Goal: Check status: Check status

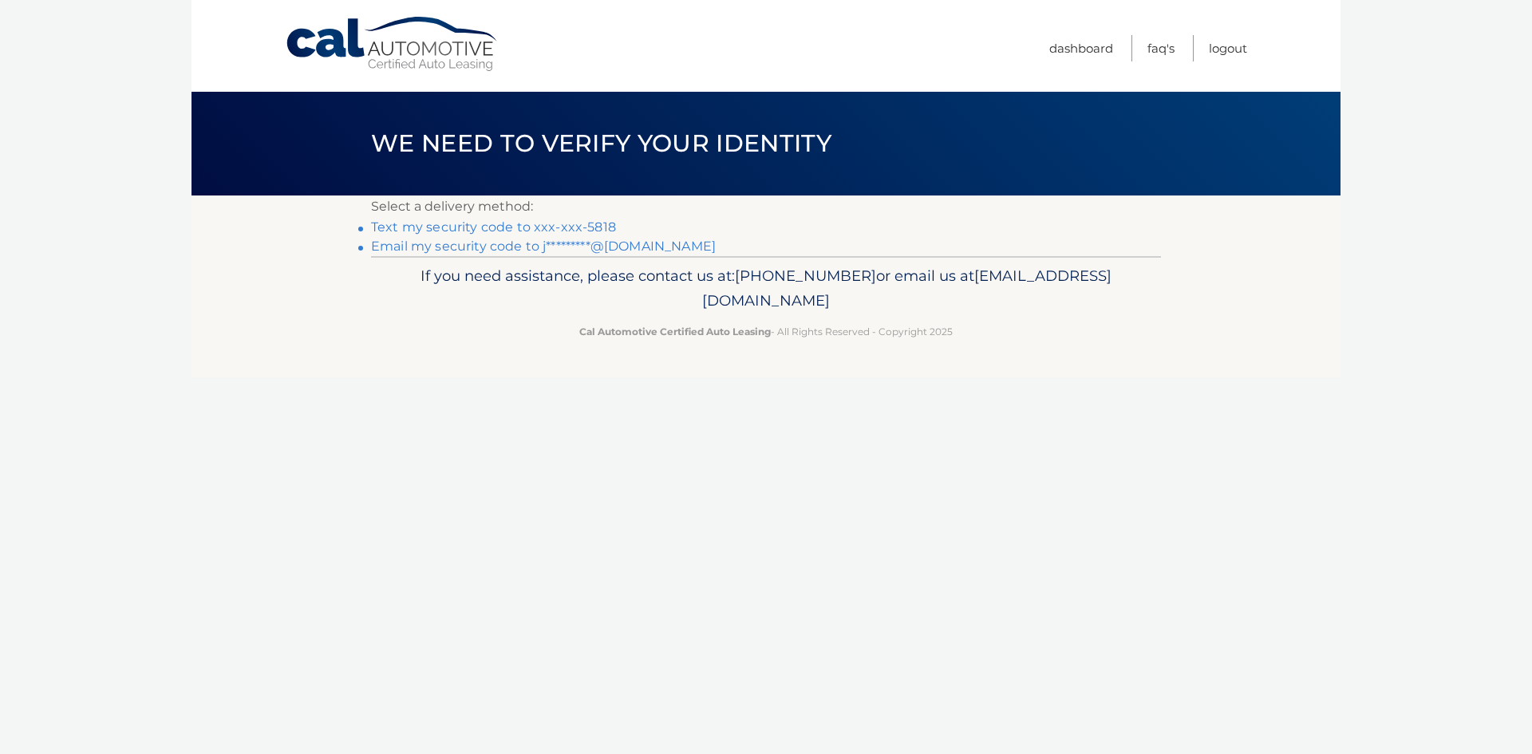
click at [583, 227] on link "Text my security code to xxx-xxx-5818" at bounding box center [493, 226] width 245 height 15
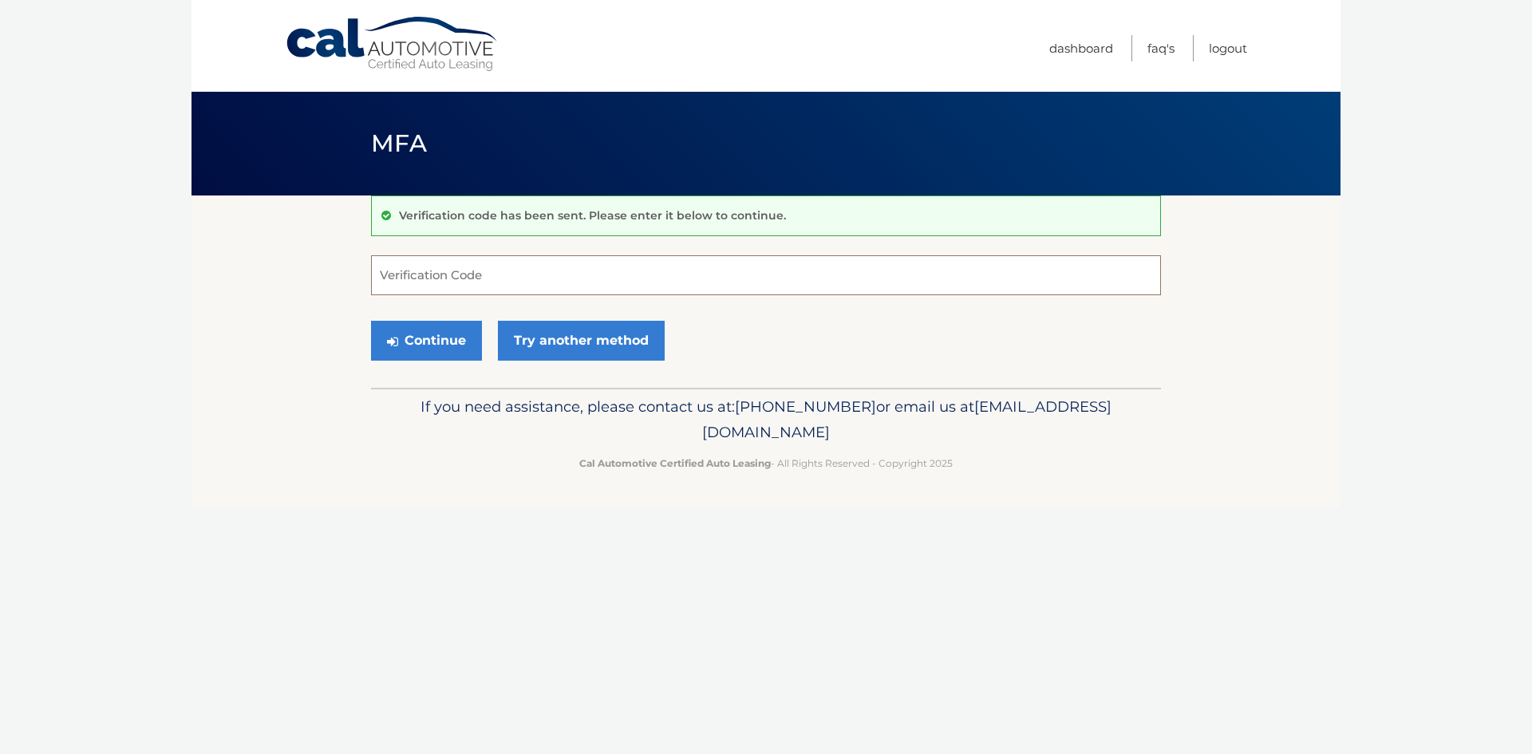
click at [533, 280] on input "Verification Code" at bounding box center [766, 275] width 790 height 40
type input "162869"
click at [436, 336] on button "Continue" at bounding box center [426, 341] width 111 height 40
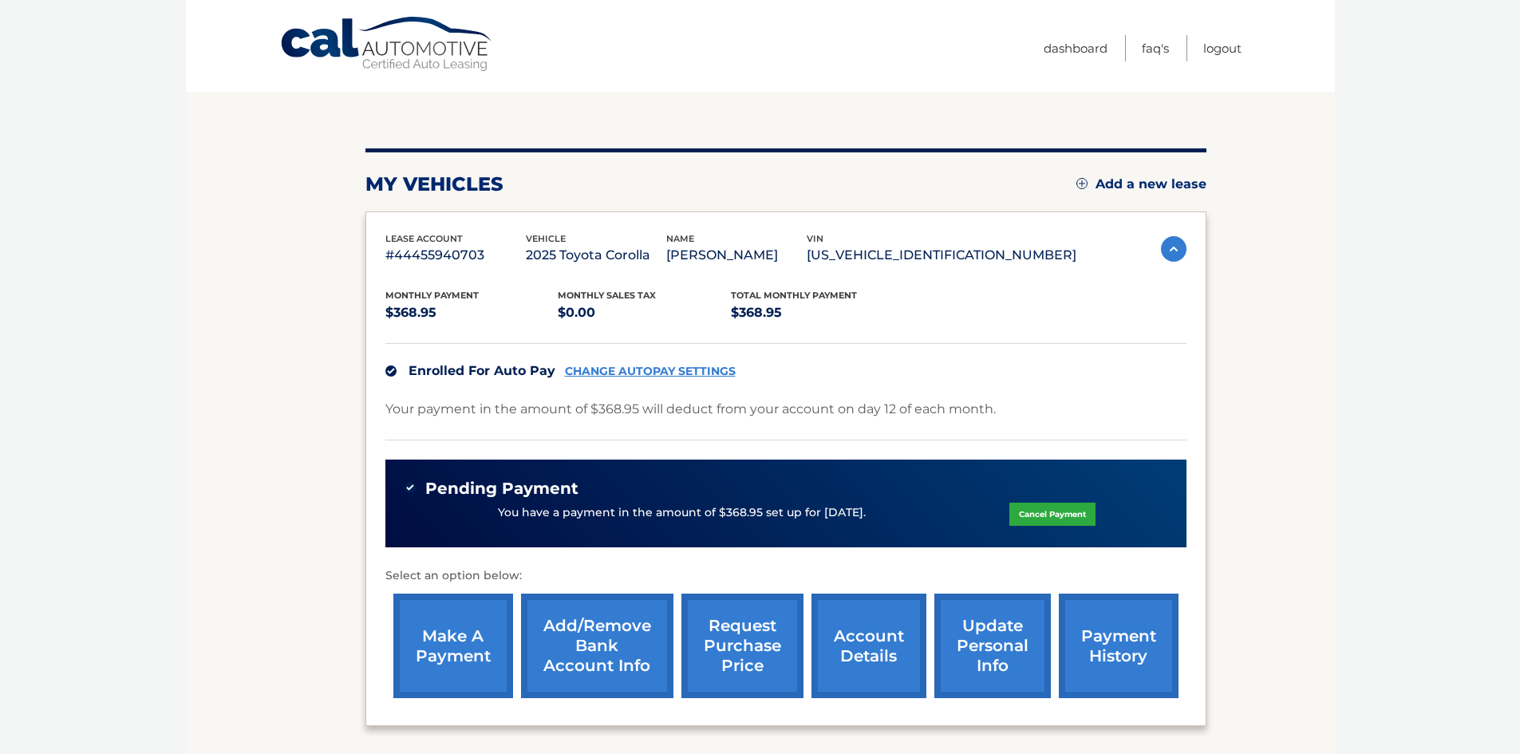
scroll to position [160, 0]
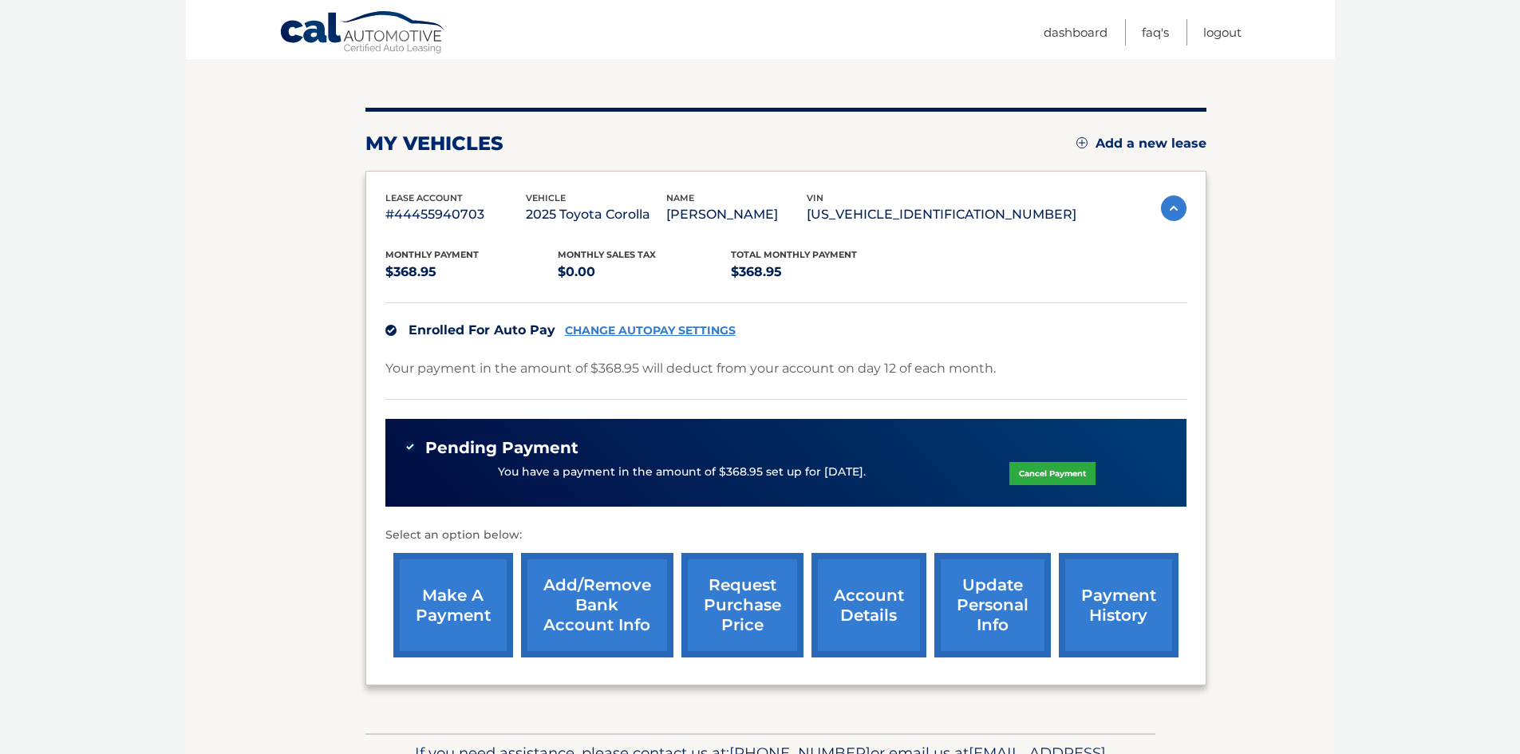
click at [1171, 210] on img at bounding box center [1174, 209] width 26 height 26
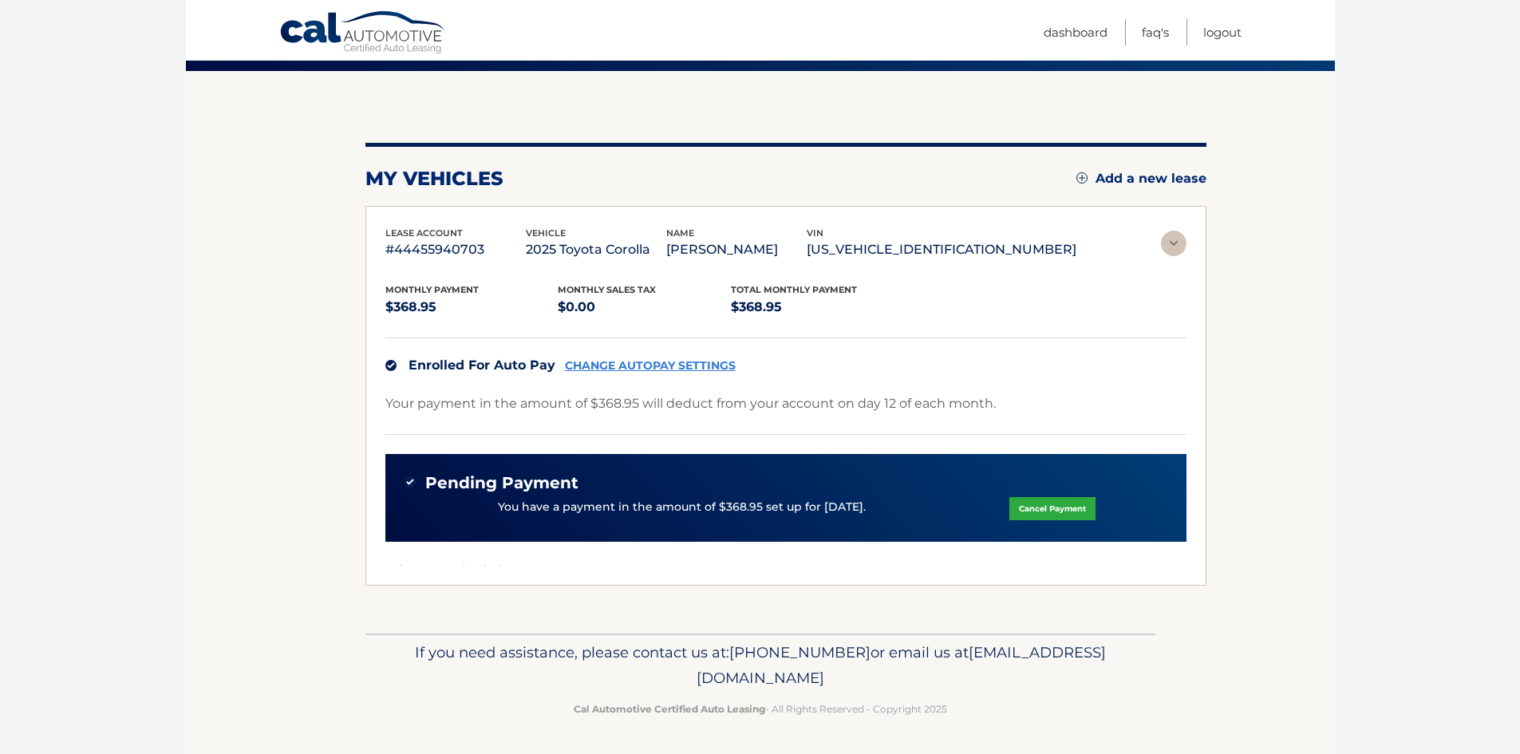
scroll to position [0, 0]
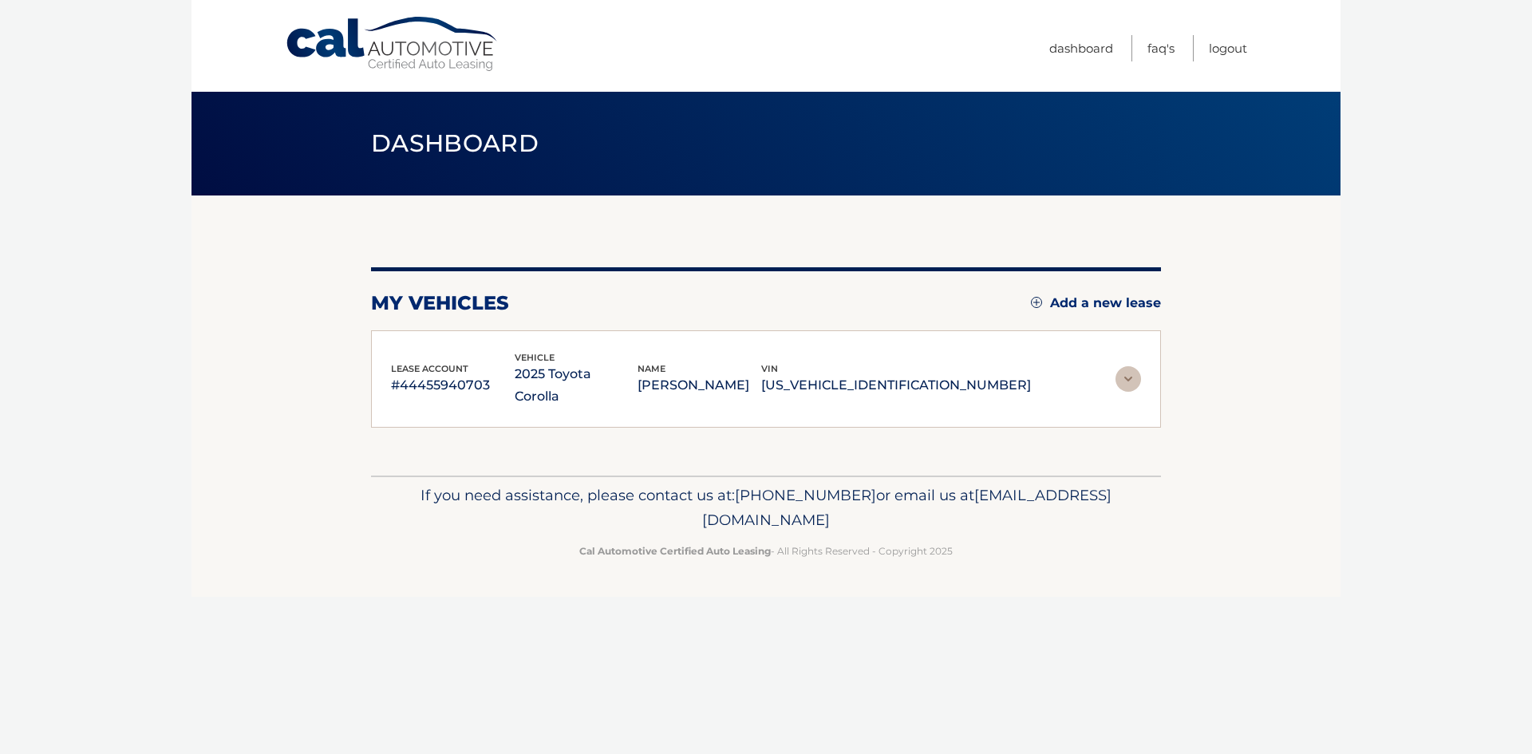
click at [1121, 351] on div "lease account #44455940703 vehicle 2025 Toyota Corolla name [PERSON_NAME] vin […" at bounding box center [766, 379] width 750 height 58
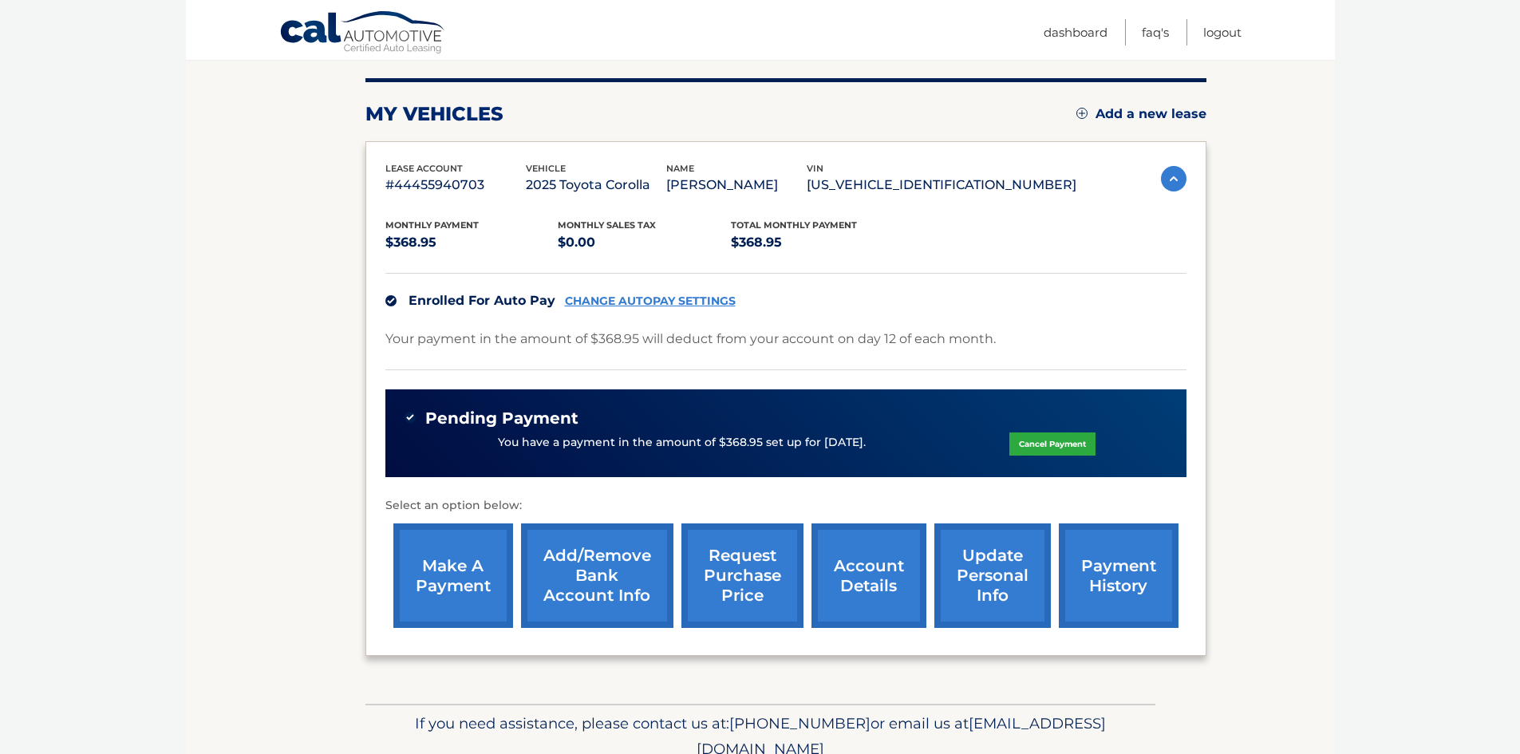
scroll to position [239, 0]
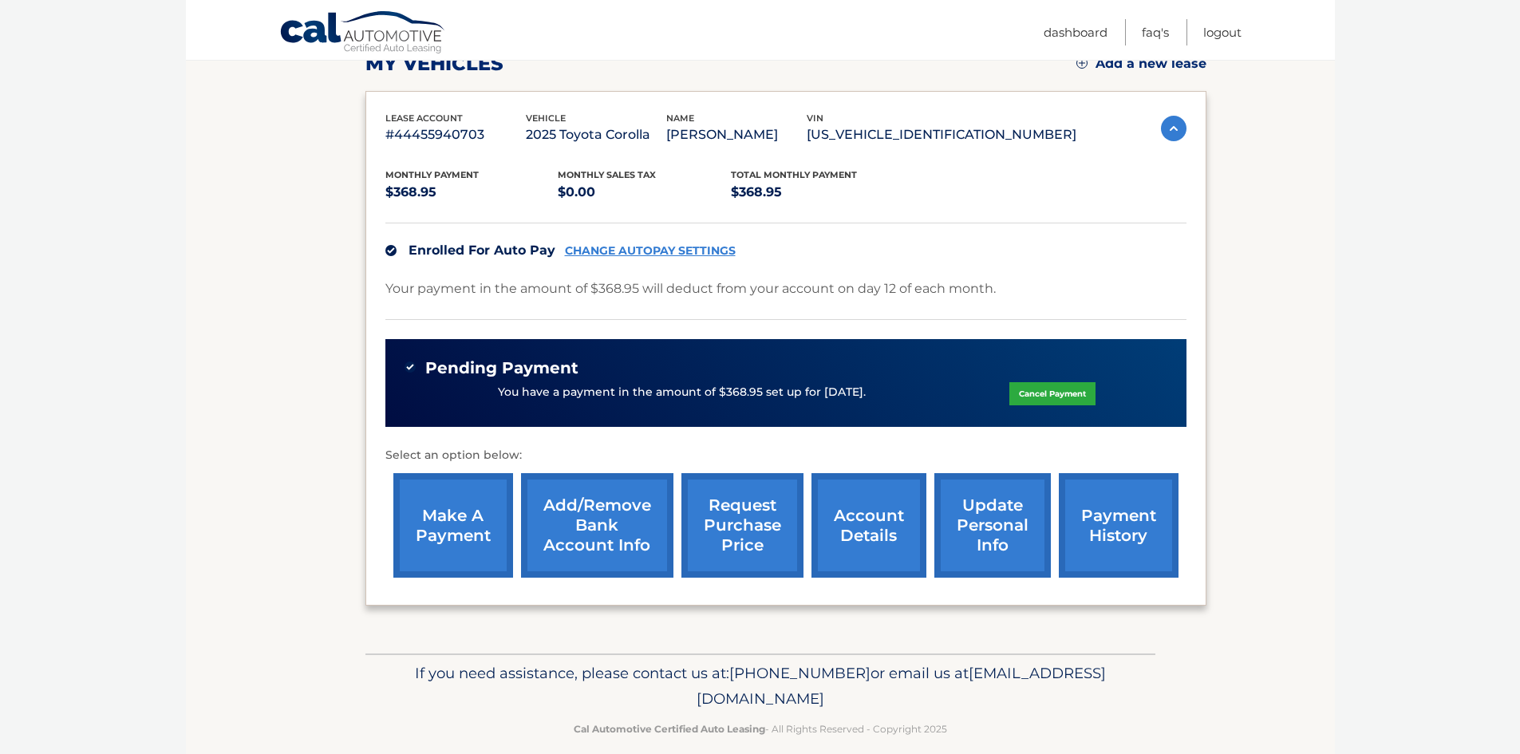
click at [859, 539] on link "account details" at bounding box center [869, 525] width 115 height 105
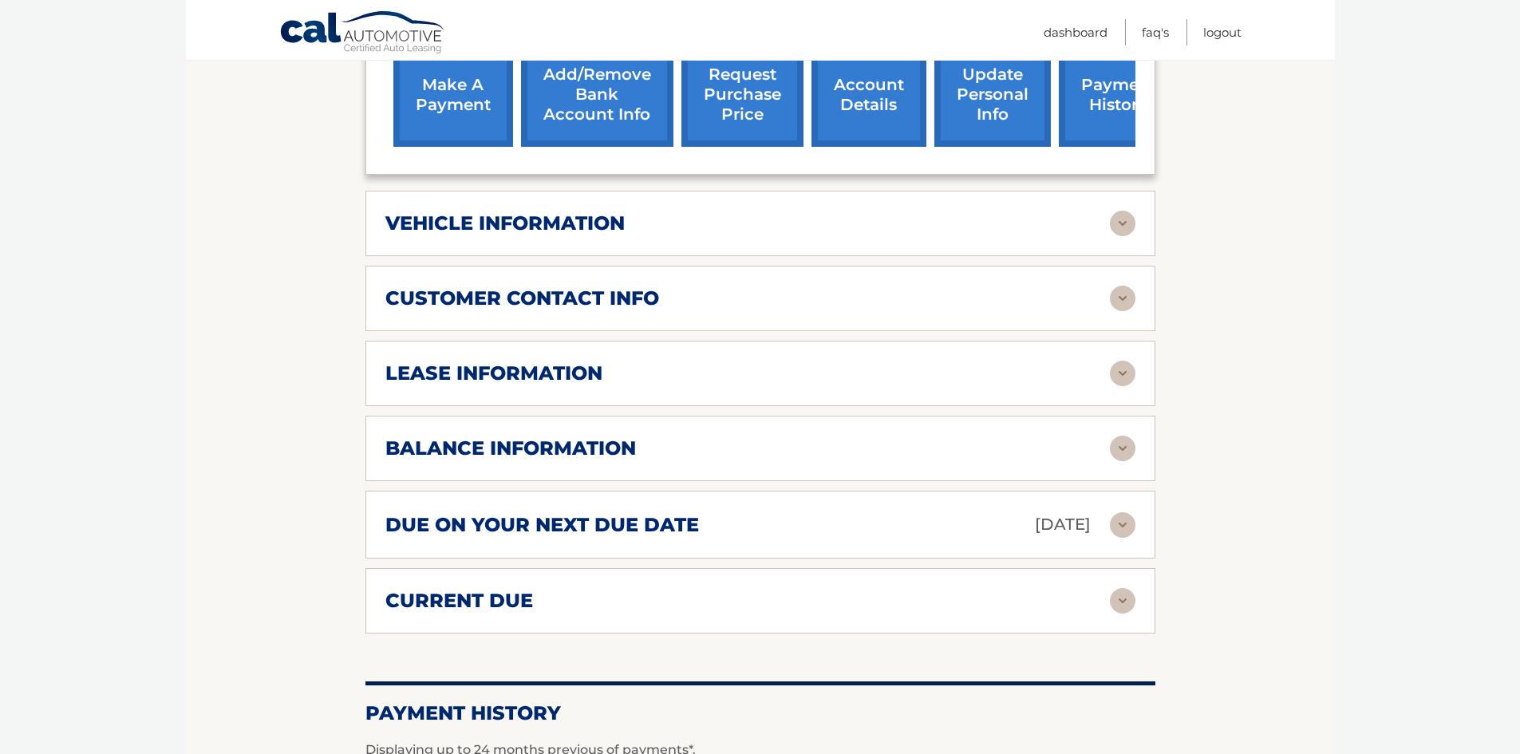
scroll to position [718, 0]
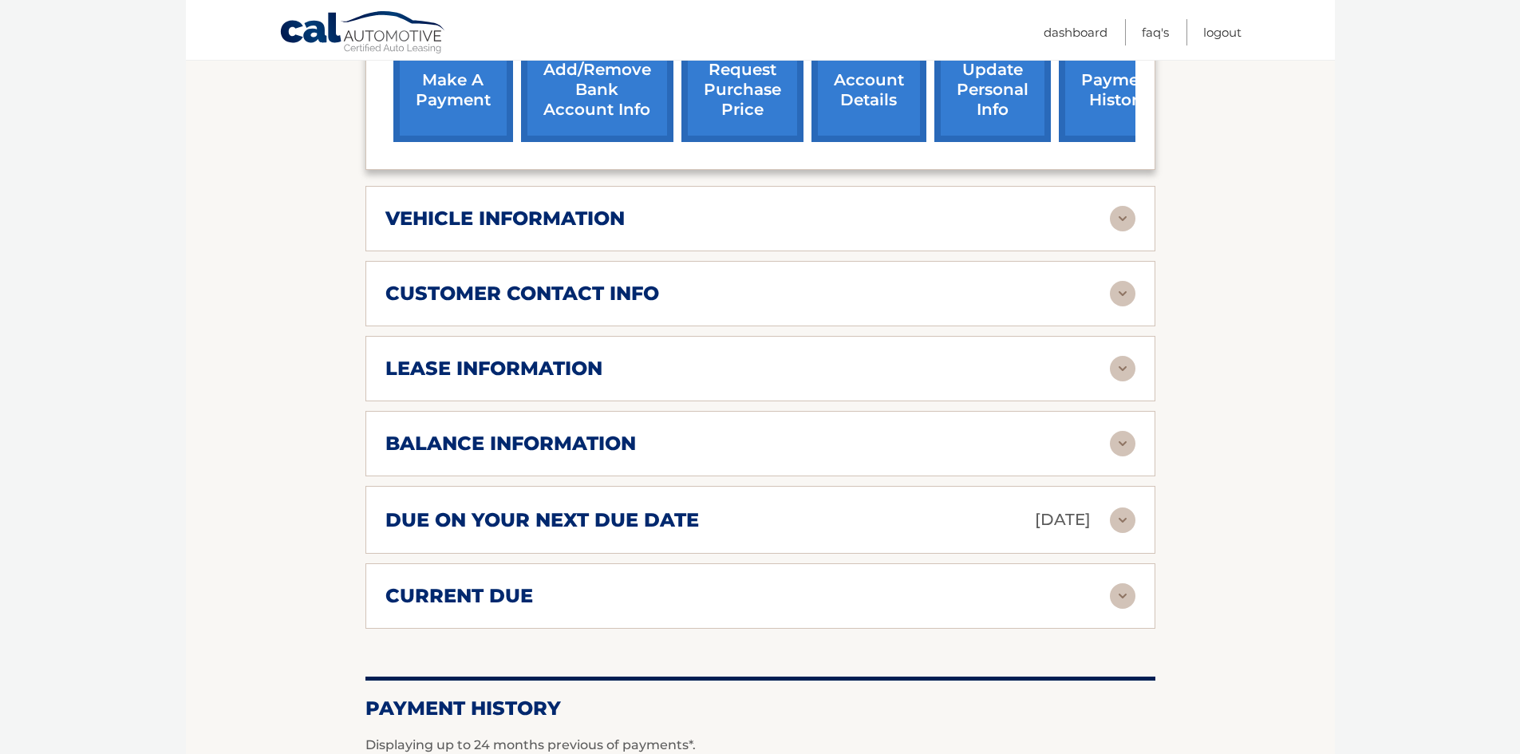
click at [1110, 434] on img at bounding box center [1123, 444] width 26 height 26
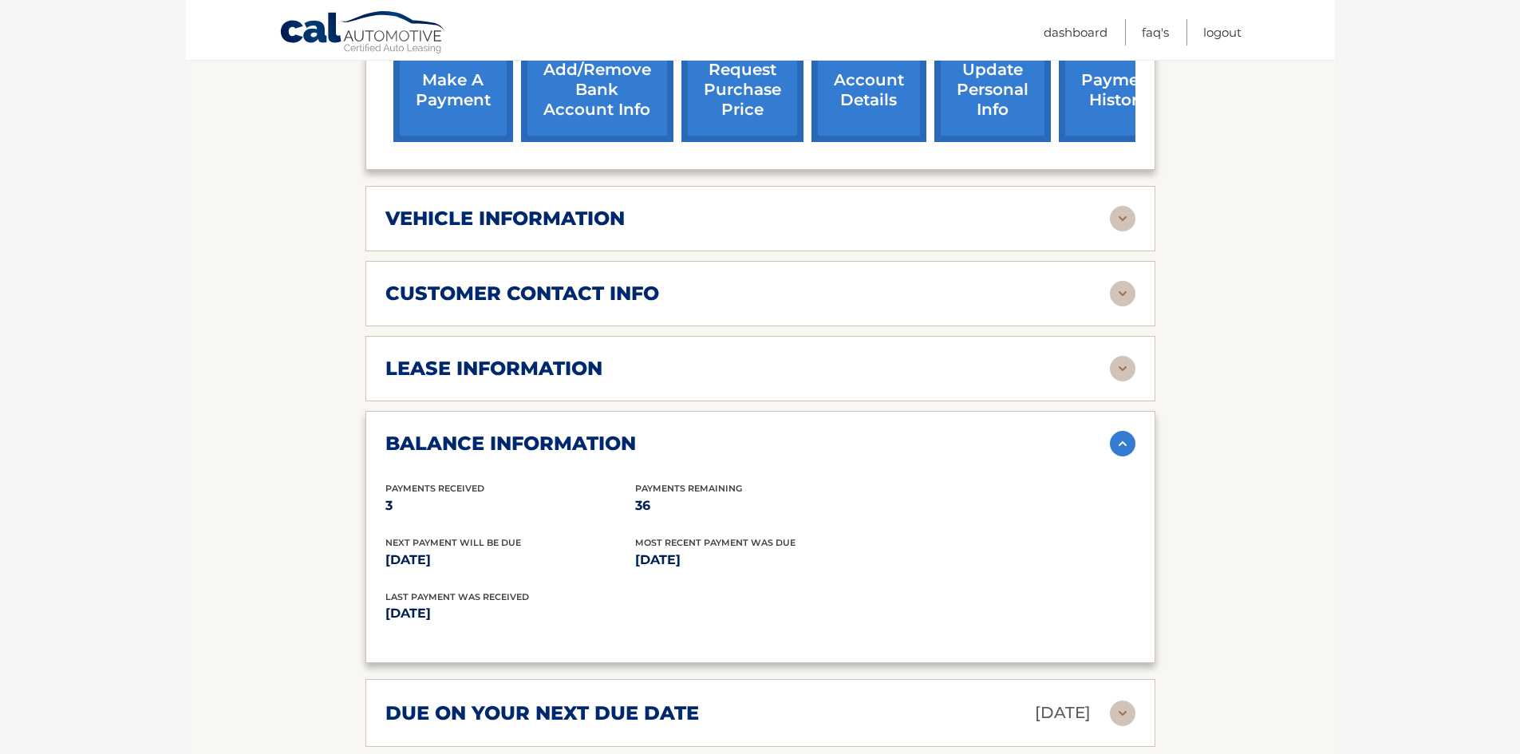
click at [1110, 434] on img at bounding box center [1123, 444] width 26 height 26
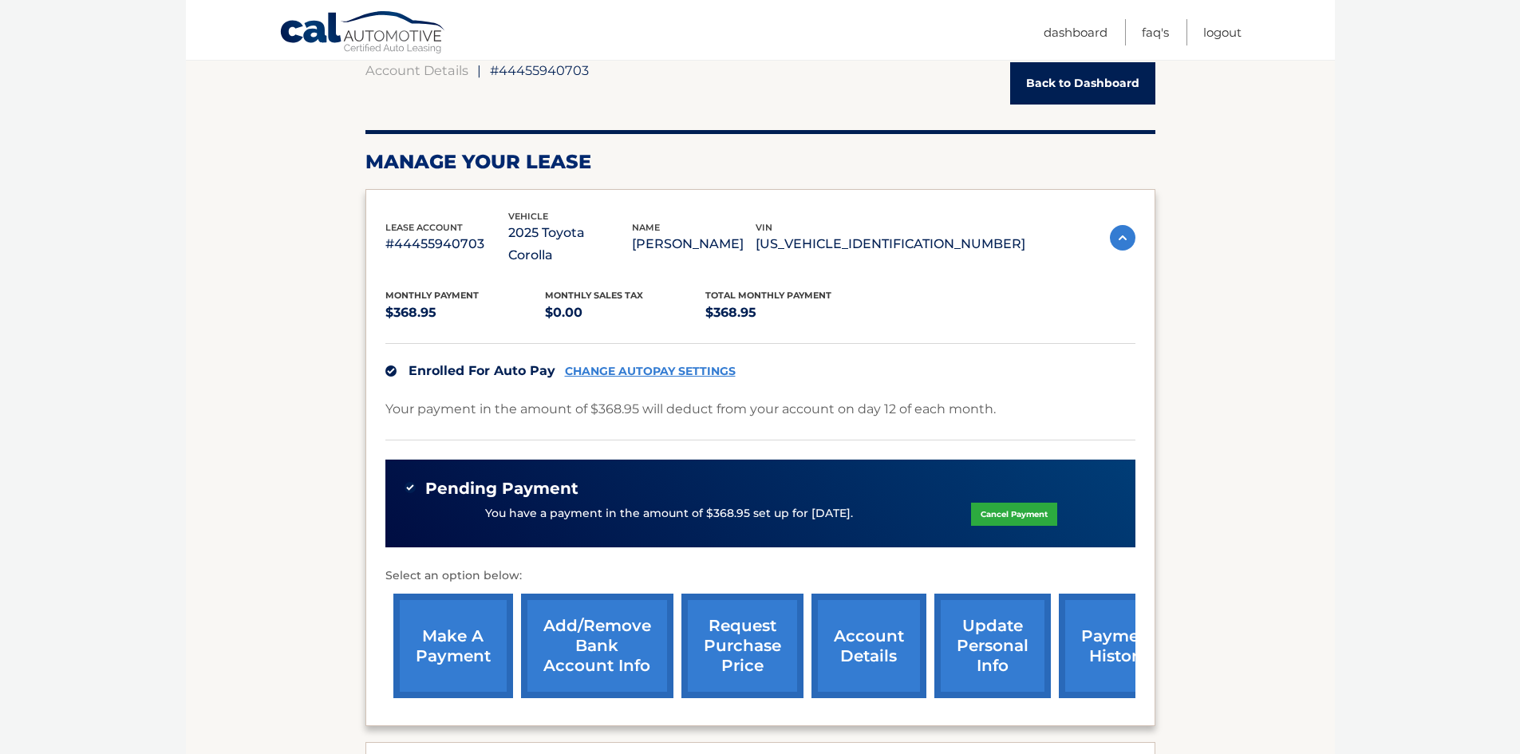
scroll to position [160, 0]
